Goal: Information Seeking & Learning: Learn about a topic

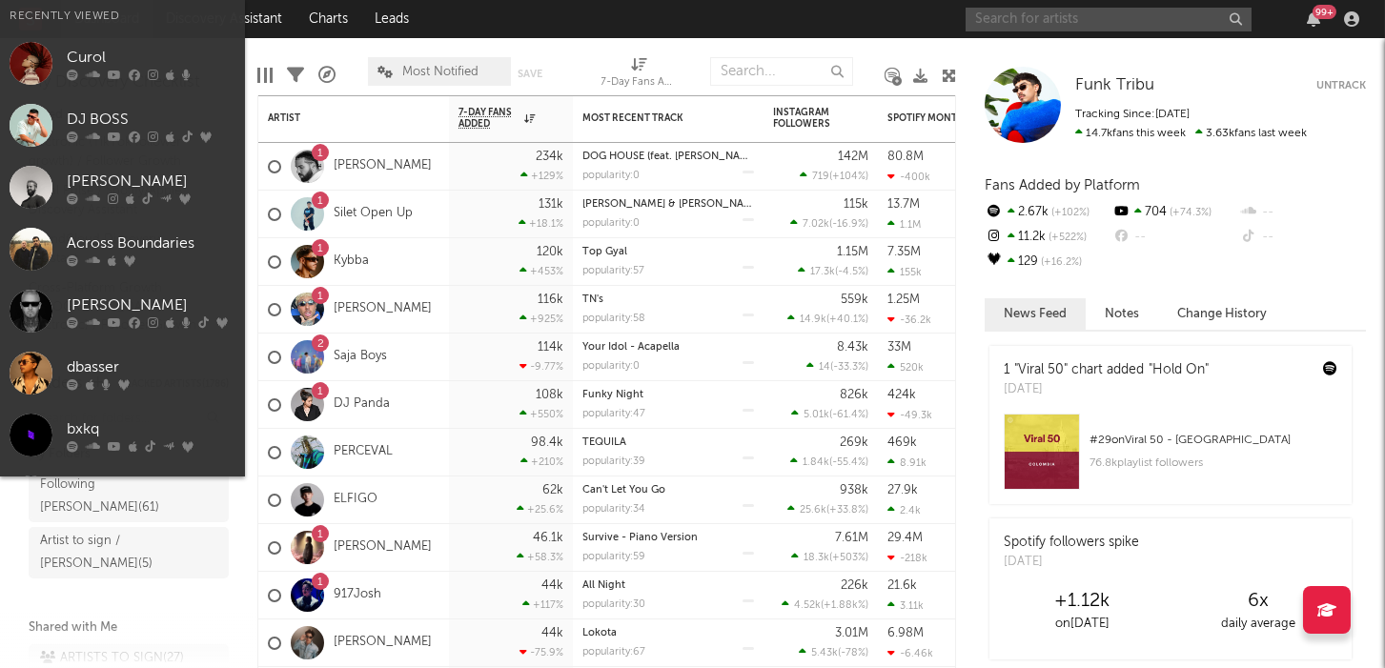
click at [1060, 19] on input "text" at bounding box center [1108, 20] width 286 height 24
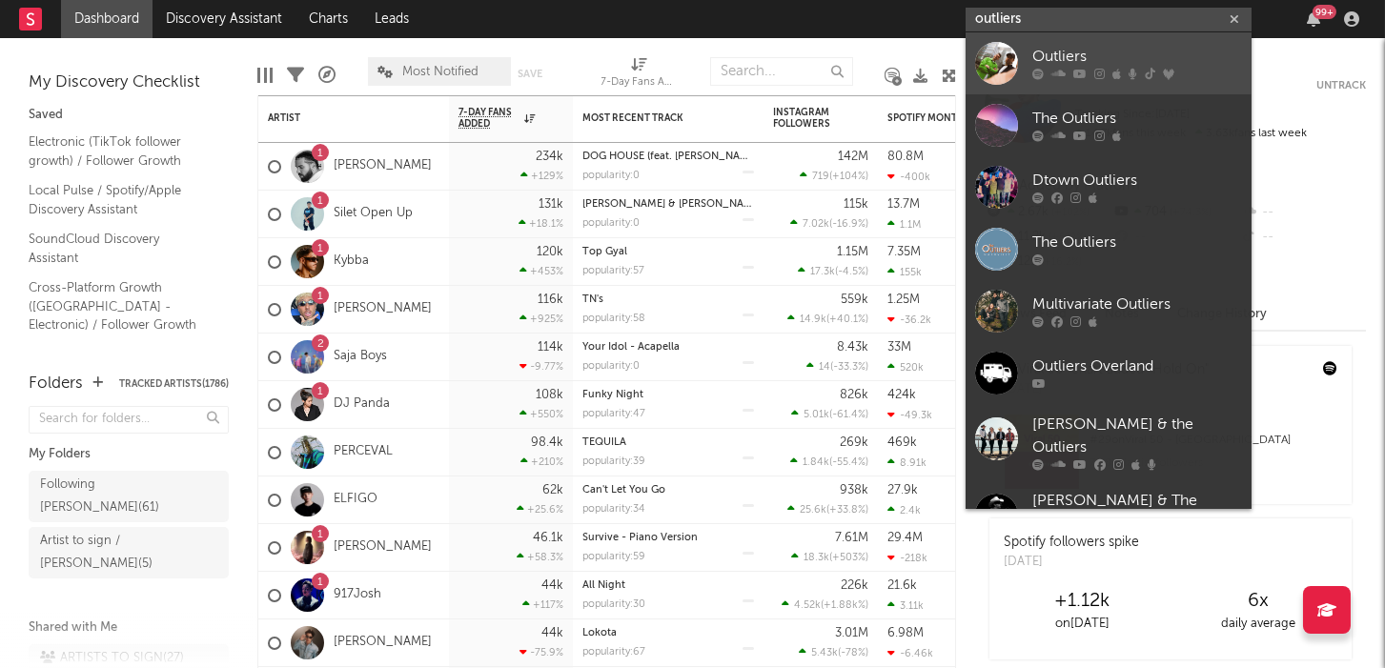
type input "outliers"
click at [1059, 63] on div "Outliers" at bounding box center [1137, 57] width 210 height 23
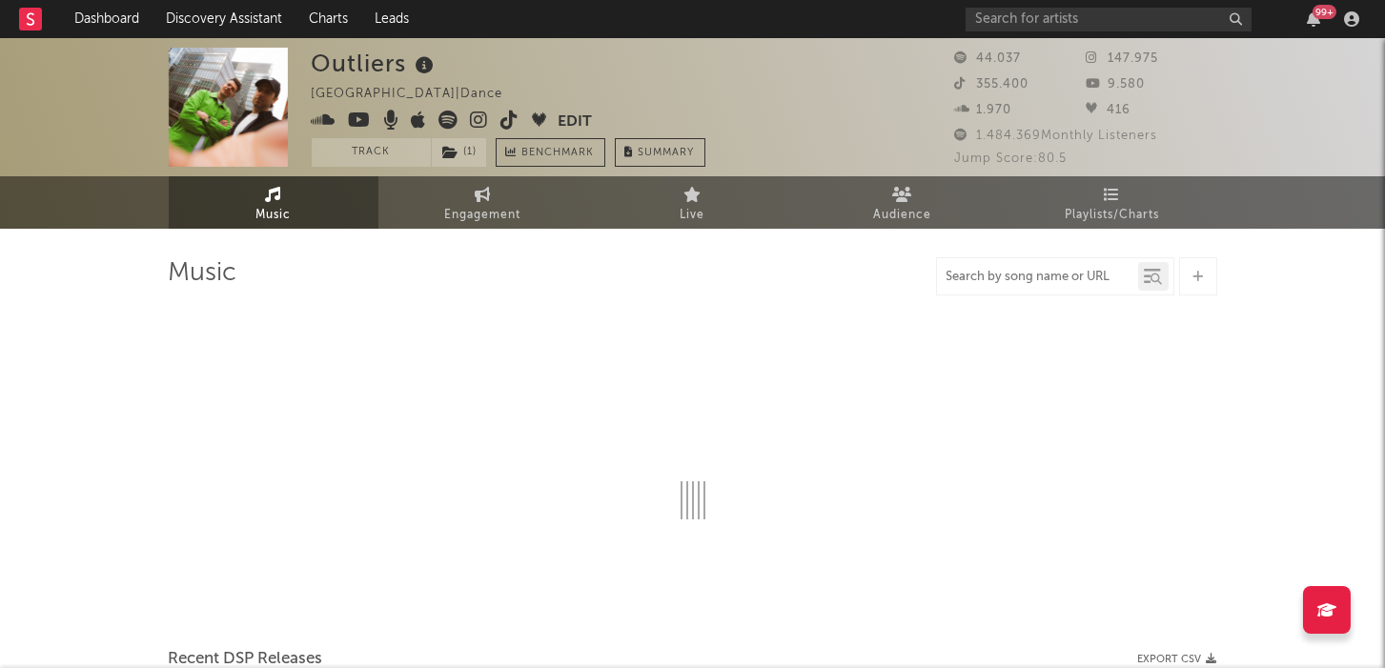
click at [1015, 271] on input "text" at bounding box center [1037, 277] width 201 height 15
select select "6m"
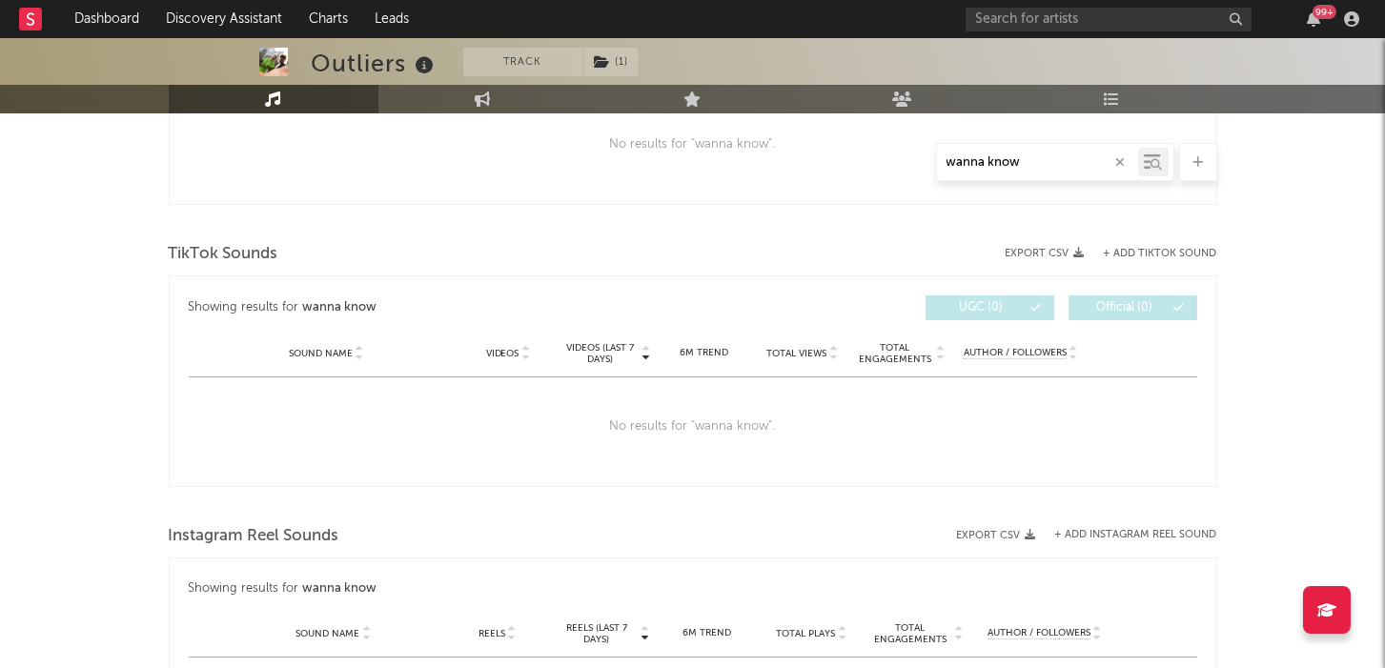
scroll to position [854, 0]
drag, startPoint x: 1002, startPoint y: 160, endPoint x: 921, endPoint y: 164, distance: 81.1
click at [921, 164] on div "wanna know" at bounding box center [693, 162] width 1048 height 38
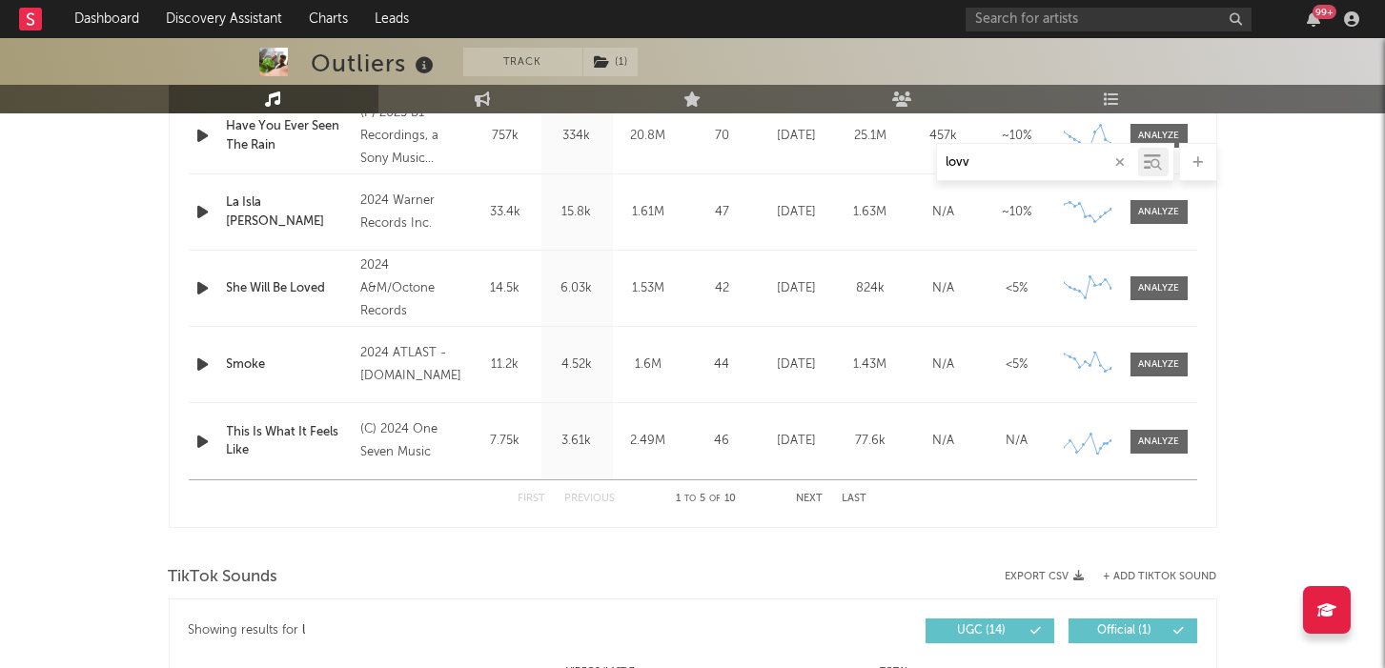
type input "lovve"
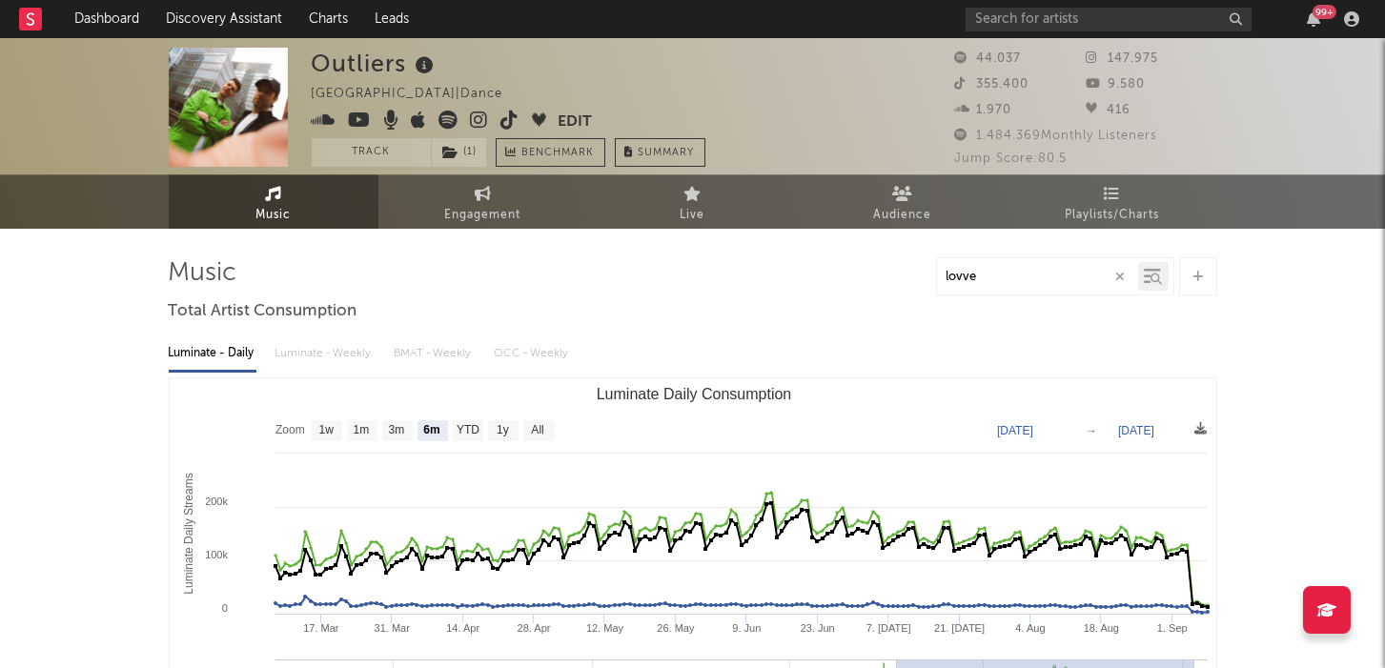
scroll to position [0, 0]
